Goal: Information Seeking & Learning: Learn about a topic

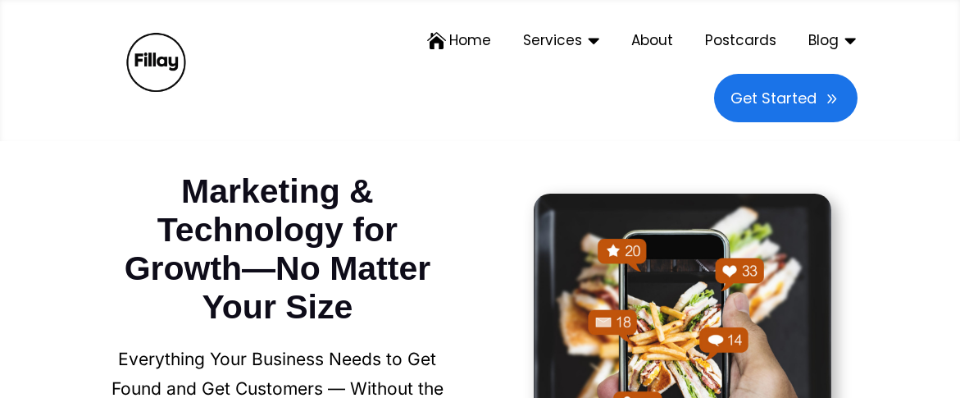
click at [84, 121] on div "a  Home  Services  Google Business Profile Optimization We optimize your Goo…" at bounding box center [480, 71] width 960 height 143
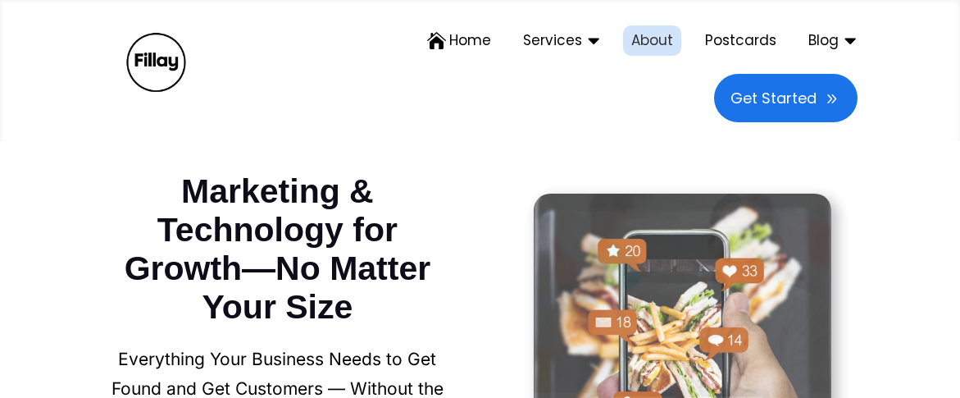
click at [663, 43] on span "About" at bounding box center [652, 41] width 42 height 14
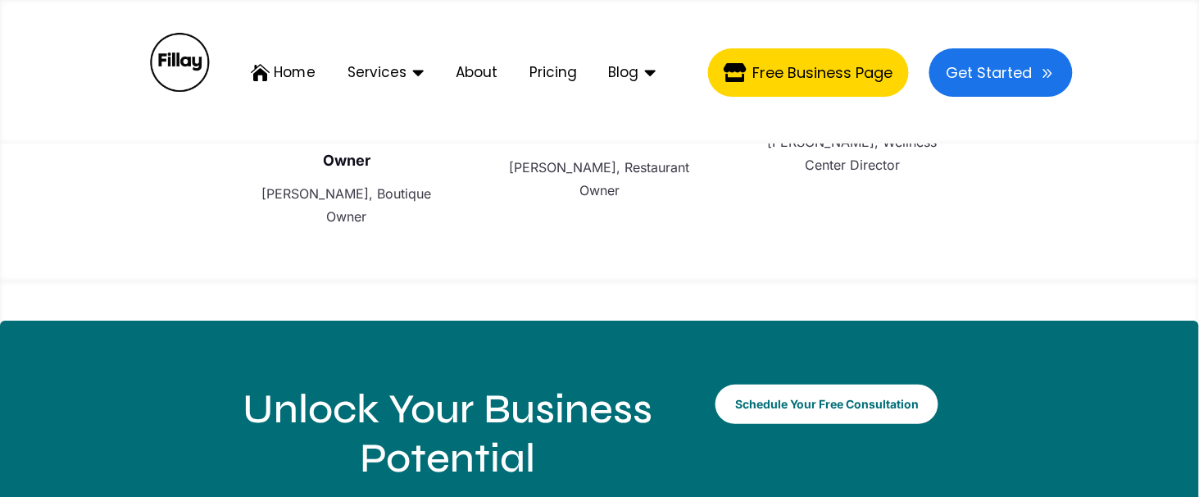
scroll to position [3509, 0]
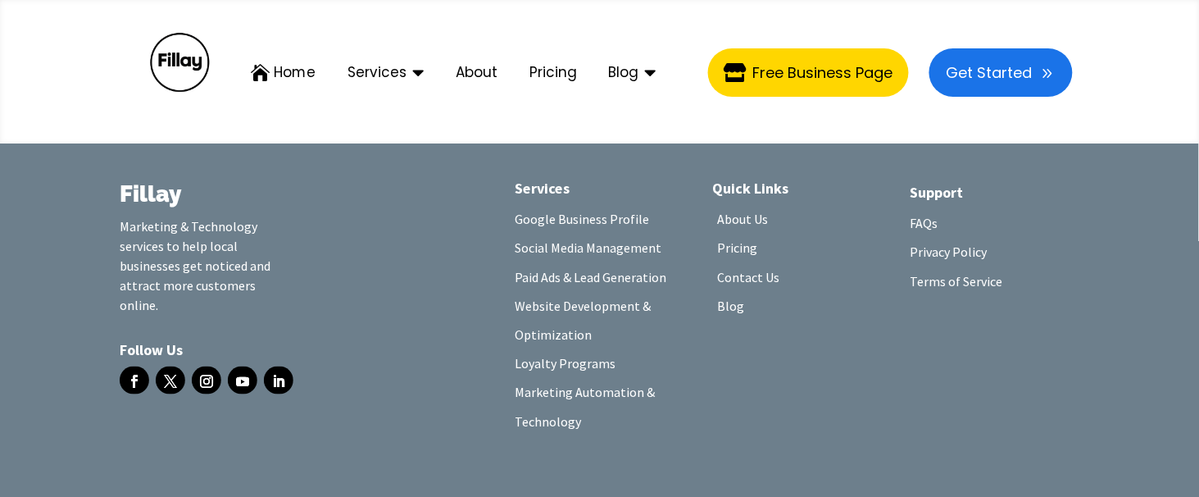
drag, startPoint x: 1202, startPoint y: 211, endPoint x: 1201, endPoint y: 469, distance: 258.2
click at [275, 366] on link "Follow" at bounding box center [279, 380] width 30 height 28
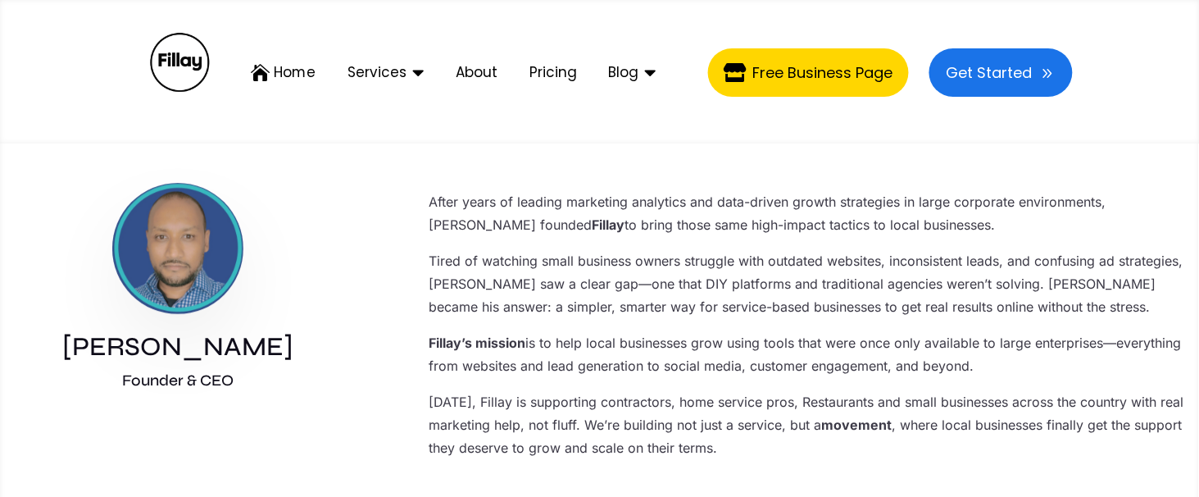
scroll to position [1348, 0]
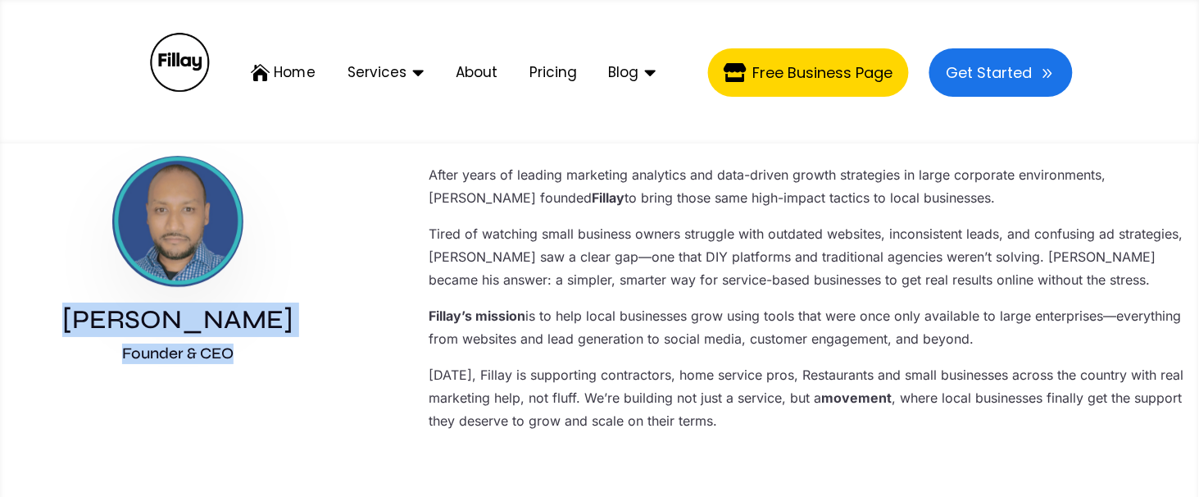
drag, startPoint x: 242, startPoint y: 358, endPoint x: 78, endPoint y: 320, distance: 168.2
click at [78, 320] on div "[PERSON_NAME] Founder & CEO" at bounding box center [178, 257] width 356 height 218
copy div "[PERSON_NAME] Founder & CEO"
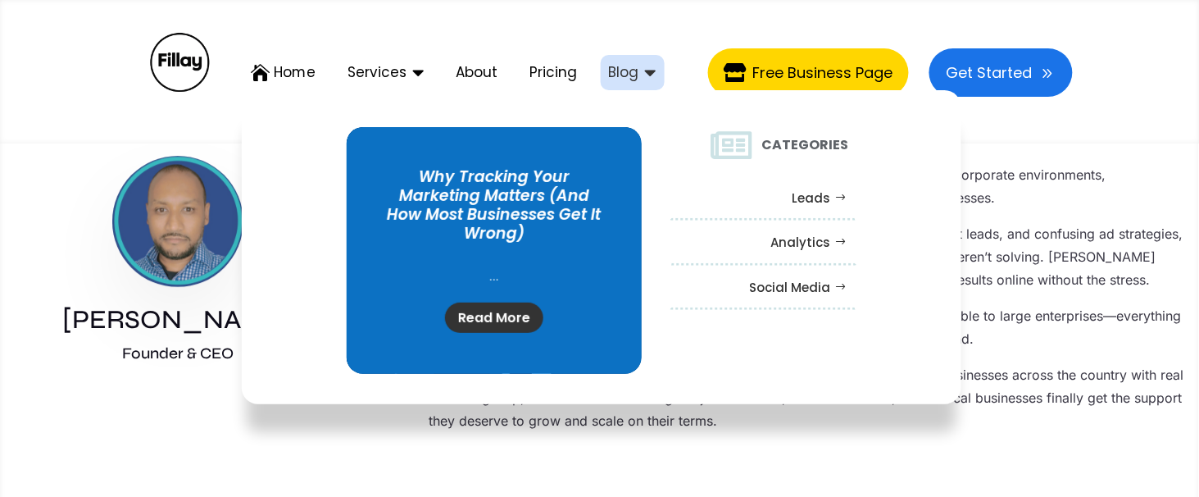
click at [87, 362] on div "Why Tracking Your Marketing Matters (And How Most Businesses Get It Wrong) ... …" at bounding box center [602, 247] width 1200 height 314
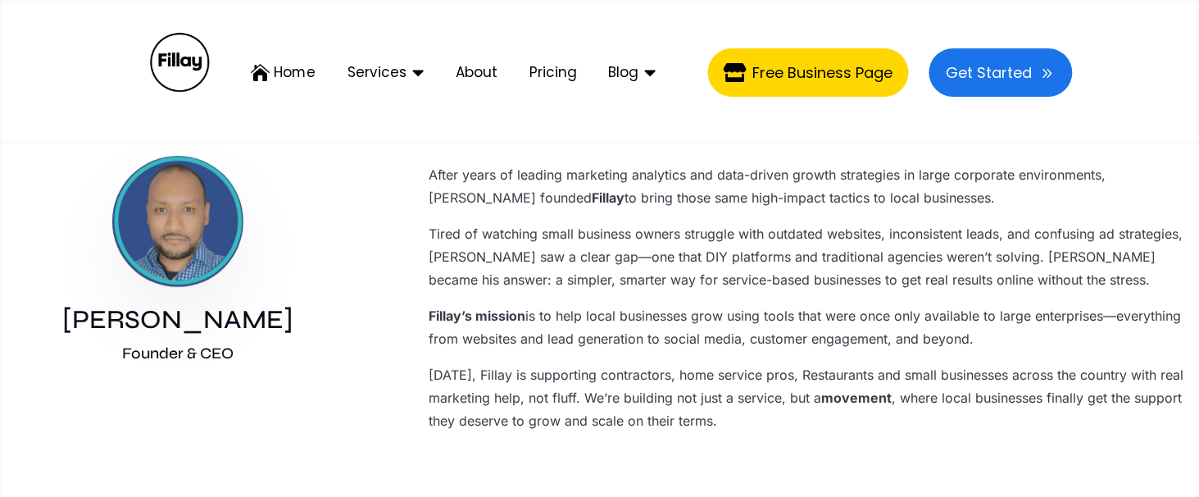
click at [275, 325] on h3 "[PERSON_NAME]" at bounding box center [178, 323] width 356 height 43
drag, startPoint x: 166, startPoint y: 326, endPoint x: 283, endPoint y: 324, distance: 117.2
click at [283, 324] on h3 "[PERSON_NAME]" at bounding box center [178, 323] width 356 height 43
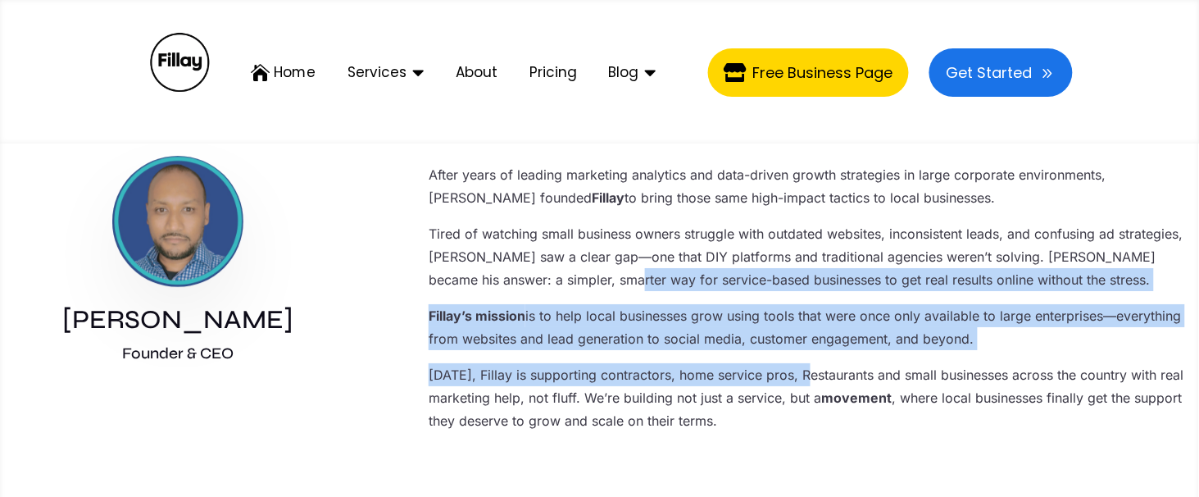
drag, startPoint x: 779, startPoint y: 350, endPoint x: 811, endPoint y: 361, distance: 34.7
click at [811, 361] on div "After years of leading marketing analytics and data-driven growth strategies in…" at bounding box center [812, 297] width 766 height 269
